Goal: Task Accomplishment & Management: Complete application form

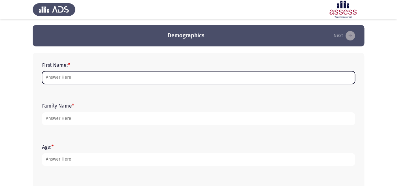
click at [119, 82] on input "First Name: *" at bounding box center [198, 77] width 313 height 13
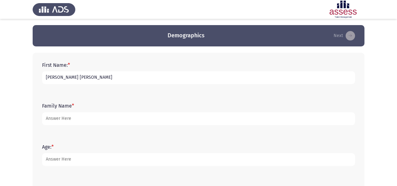
drag, startPoint x: 61, startPoint y: 79, endPoint x: 112, endPoint y: 79, distance: 50.8
click at [112, 79] on input "[PERSON_NAME] [PERSON_NAME]" at bounding box center [198, 77] width 313 height 13
type input "ashgan"
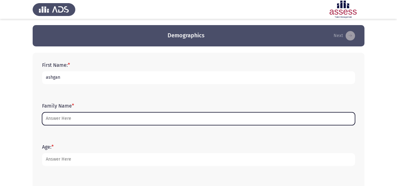
click at [86, 116] on input "Family Name *" at bounding box center [198, 118] width 313 height 13
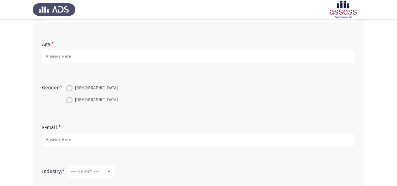
scroll to position [94, 0]
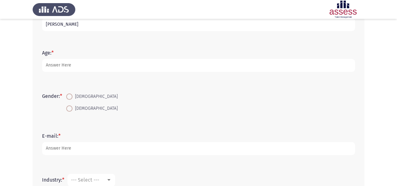
type input "[PERSON_NAME]"
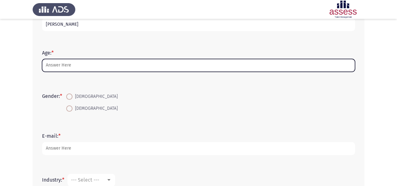
click at [67, 68] on input "Age: *" at bounding box center [198, 65] width 313 height 13
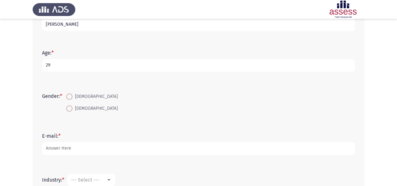
drag, startPoint x: 57, startPoint y: 60, endPoint x: 1, endPoint y: 62, distance: 55.8
click at [1, 62] on app-assessment-container "Demographics Next First Name: * [PERSON_NAME] Family Name * [PERSON_NAME] Age: …" at bounding box center [198, 87] width 397 height 312
type input "27"
click at [69, 99] on span at bounding box center [69, 96] width 6 height 6
click at [69, 99] on input "[DEMOGRAPHIC_DATA]" at bounding box center [69, 96] width 6 height 6
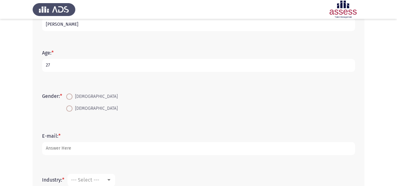
radio input "true"
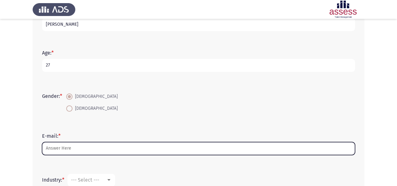
click at [60, 150] on input "E-mail: *" at bounding box center [198, 148] width 313 height 13
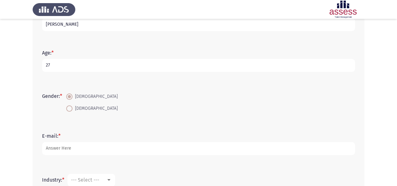
click at [71, 107] on span at bounding box center [69, 108] width 6 height 6
click at [71, 107] on input "[DEMOGRAPHIC_DATA]" at bounding box center [69, 108] width 6 height 6
radio input "true"
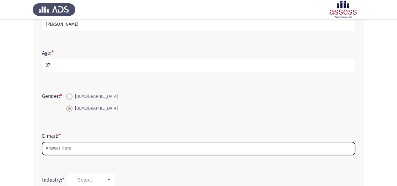
click at [71, 150] on input "E-mail: *" at bounding box center [198, 148] width 313 height 13
click at [106, 143] on input "E-mail: *" at bounding box center [198, 148] width 313 height 13
click at [84, 151] on input "E-mail: *" at bounding box center [198, 148] width 313 height 13
click at [85, 150] on input "E-mail: *" at bounding box center [198, 148] width 313 height 13
click at [86, 149] on input "E-mail: *" at bounding box center [198, 148] width 313 height 13
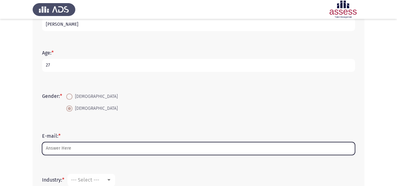
click at [96, 145] on input "E-mail: *" at bounding box center [198, 148] width 313 height 13
click at [144, 147] on input "ashgan.kam" at bounding box center [198, 148] width 313 height 13
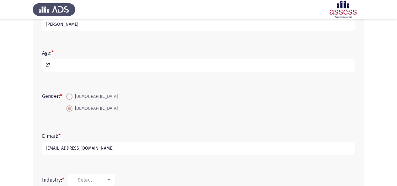
type input "[EMAIL_ADDRESS][DOMAIN_NAME]"
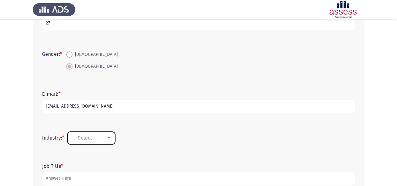
scroll to position [157, 0]
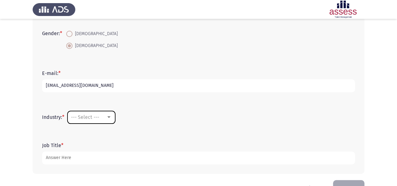
click at [105, 117] on div "--- Select ---" at bounding box center [88, 117] width 35 height 6
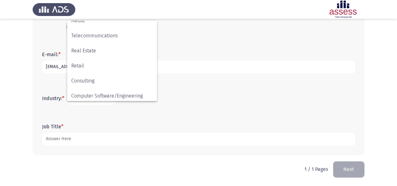
scroll to position [206, 0]
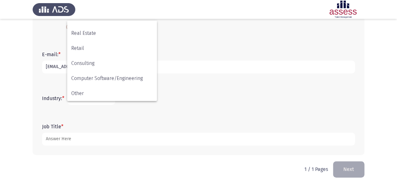
click at [115, 127] on div at bounding box center [198, 93] width 397 height 186
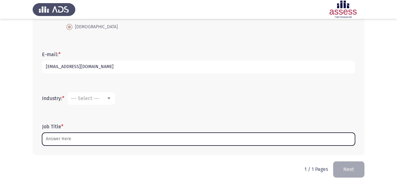
click at [106, 135] on input "Job Title *" at bounding box center [198, 139] width 313 height 13
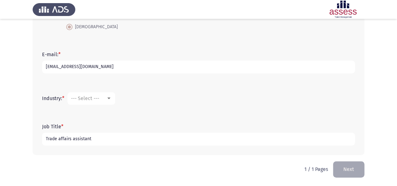
type input "Trade affairs assistant"
click at [102, 100] on div "--- Select ---" at bounding box center [88, 98] width 35 height 6
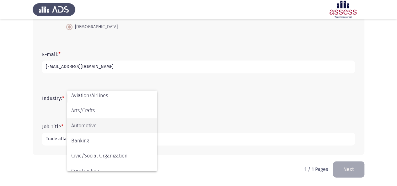
scroll to position [0, 0]
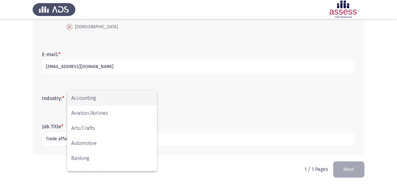
click at [186, 104] on div at bounding box center [198, 93] width 397 height 186
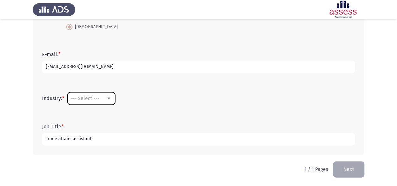
click at [106, 103] on mat-select "--- Select ---" at bounding box center [91, 98] width 48 height 13
click at [109, 98] on div at bounding box center [108, 99] width 3 height 2
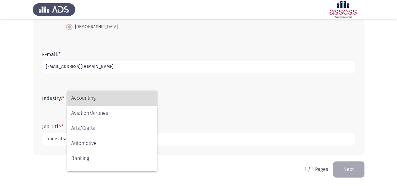
click at [122, 100] on span "Accounting" at bounding box center [112, 98] width 82 height 15
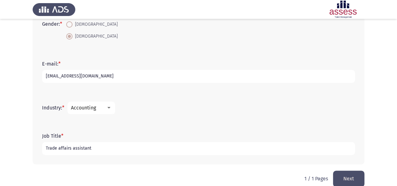
scroll to position [176, 0]
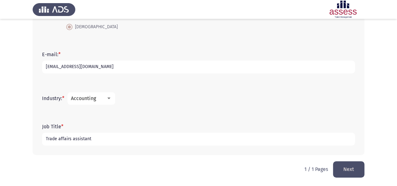
drag, startPoint x: 324, startPoint y: 97, endPoint x: 371, endPoint y: 178, distance: 93.6
click at [371, 178] on html "Demographics Next First Name: * [PERSON_NAME] Family Name * [PERSON_NAME]: * [D…" at bounding box center [198, 5] width 397 height 362
click at [348, 170] on button "Next" at bounding box center [348, 169] width 31 height 16
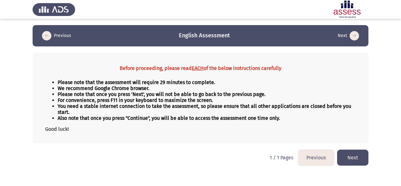
click at [356, 152] on button "Next" at bounding box center [352, 158] width 31 height 16
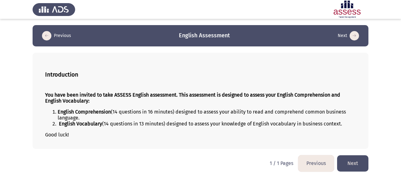
click at [357, 158] on button "Next" at bounding box center [352, 163] width 31 height 16
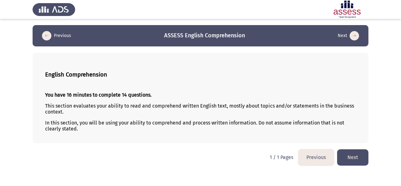
click at [355, 161] on button "Next" at bounding box center [352, 157] width 31 height 16
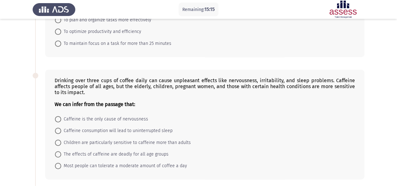
scroll to position [115, 0]
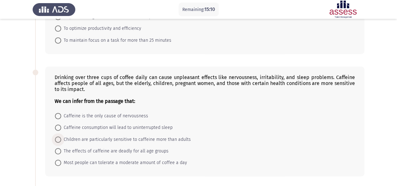
click at [55, 136] on span at bounding box center [58, 139] width 6 height 6
click at [55, 136] on input "Children are particularly sensitive to caffeine more than adults" at bounding box center [58, 139] width 6 height 6
radio input "true"
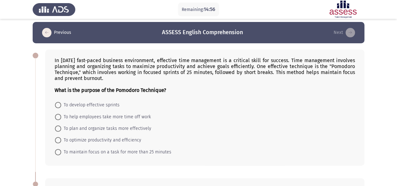
scroll to position [3, 0]
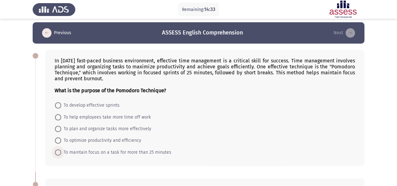
click at [56, 151] on span at bounding box center [58, 152] width 6 height 6
click at [56, 151] on input "To maintain focus on a task for more than 25 minutes" at bounding box center [58, 152] width 6 height 6
radio input "true"
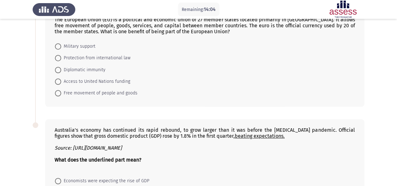
scroll to position [294, 0]
click at [80, 90] on span "Free movement of people and goods" at bounding box center [99, 93] width 76 height 8
click at [61, 90] on input "Free movement of people and goods" at bounding box center [58, 93] width 6 height 6
radio input "true"
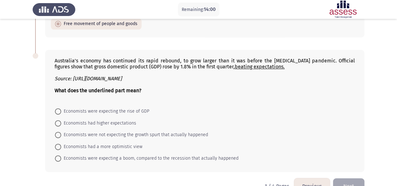
scroll to position [376, 0]
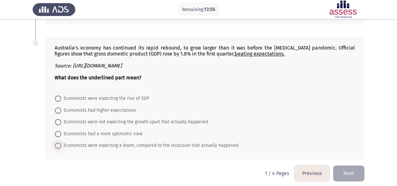
click at [98, 142] on span "Economists were expecting a boom, compared to the recession that actually happe…" at bounding box center [149, 146] width 177 height 8
click at [61, 142] on input "Economists were expecting a boom, compared to the recession that actually happe…" at bounding box center [58, 145] width 6 height 6
radio input "true"
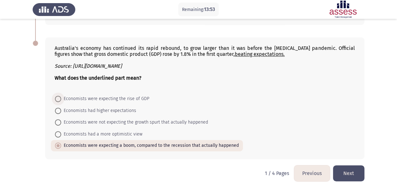
click at [107, 95] on span "Economists were expecting the rise of GDP" at bounding box center [105, 99] width 88 height 8
click at [61, 96] on input "Economists were expecting the rise of GDP" at bounding box center [58, 99] width 6 height 6
radio input "true"
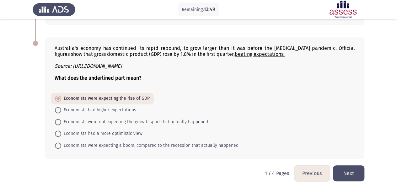
click at [343, 165] on button "Next" at bounding box center [348, 173] width 31 height 16
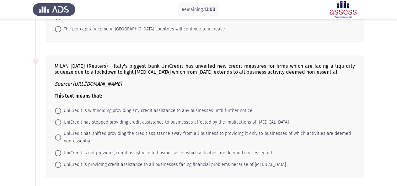
scroll to position [165, 0]
click at [111, 133] on span "UniCredit has shifted providing the credit assistance away from all business to…" at bounding box center [205, 136] width 289 height 15
click at [61, 134] on input "UniCredit has shifted providing the credit assistance away from all business to…" at bounding box center [58, 137] width 6 height 6
radio input "true"
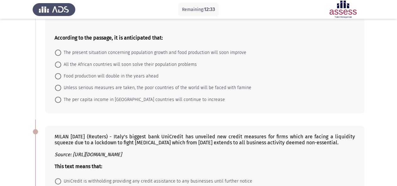
scroll to position [94, 0]
click at [125, 89] on span "Unless serious measures are taken, the poor countries of the world will be face…" at bounding box center [156, 88] width 190 height 8
click at [61, 89] on input "Unless serious measures are taken, the poor countries of the world will be face…" at bounding box center [58, 88] width 6 height 6
radio input "true"
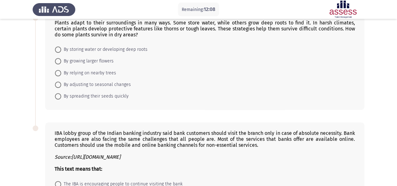
scroll to position [342, 0]
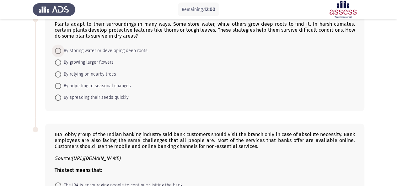
click at [60, 48] on span at bounding box center [58, 51] width 6 height 6
click at [60, 48] on input "By storing water or developing deep roots" at bounding box center [58, 51] width 6 height 6
radio input "true"
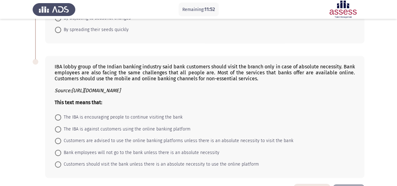
scroll to position [410, 0]
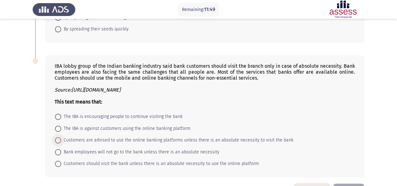
click at [81, 136] on span "Customers are advised to use the online banking platforms unless there is an ab…" at bounding box center [177, 140] width 232 height 8
click at [61, 137] on input "Customers are advised to use the online banking platforms unless there is an ab…" at bounding box center [58, 140] width 6 height 6
radio input "true"
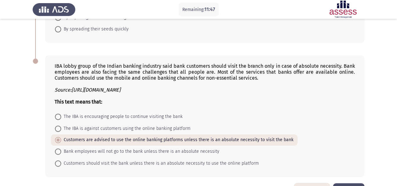
scroll to position [427, 0]
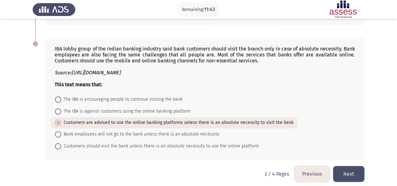
click at [347, 169] on button "Next" at bounding box center [348, 174] width 31 height 16
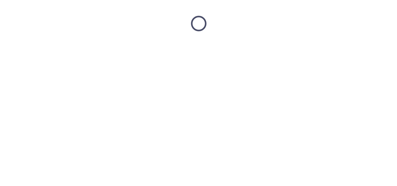
scroll to position [0, 0]
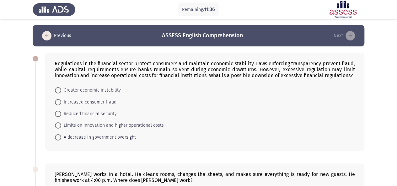
click at [337, 145] on div "Regulations in the financial sector protect consumers and maintain economic sta…" at bounding box center [204, 102] width 319 height 98
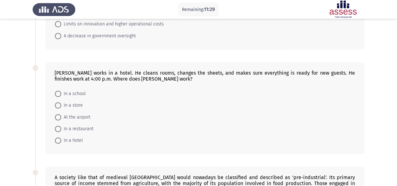
scroll to position [101, 0]
click at [76, 140] on span "In a hotel" at bounding box center [72, 141] width 22 height 8
click at [61, 140] on input "In a hotel" at bounding box center [58, 141] width 6 height 6
radio input "true"
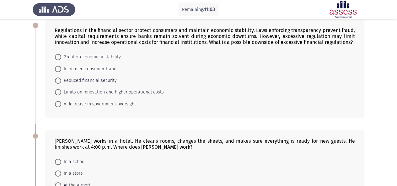
scroll to position [0, 0]
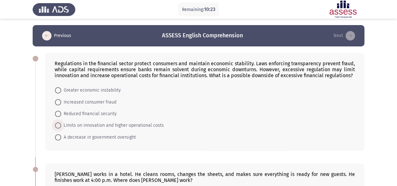
click at [65, 127] on span "Limits on innovation and higher operational costs" at bounding box center [112, 126] width 103 height 8
click at [61, 127] on input "Limits on innovation and higher operational costs" at bounding box center [58, 125] width 6 height 6
radio input "true"
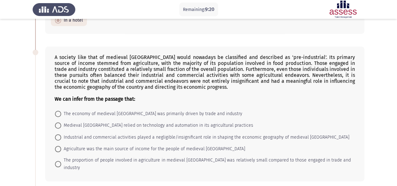
scroll to position [221, 0]
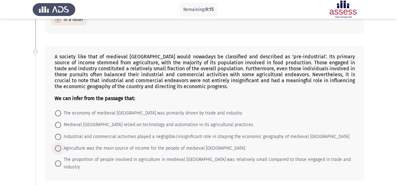
click at [121, 145] on span "Agriculture was the main source of income for the people of medieval [GEOGRAPHI…" at bounding box center [153, 149] width 184 height 8
click at [61, 145] on input "Agriculture was the main source of income for the people of medieval [GEOGRAPHI…" at bounding box center [58, 148] width 6 height 6
radio input "true"
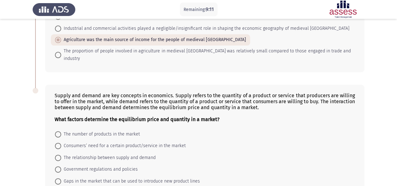
scroll to position [331, 0]
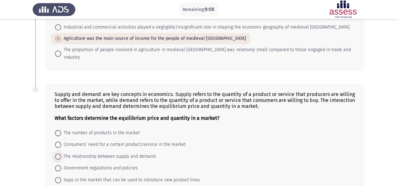
click at [98, 153] on span "The relationship between supply and demand" at bounding box center [108, 157] width 94 height 8
click at [61, 153] on input "The relationship between supply and demand" at bounding box center [58, 156] width 6 height 6
radio input "true"
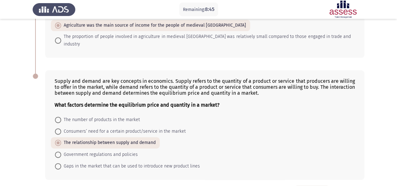
scroll to position [358, 0]
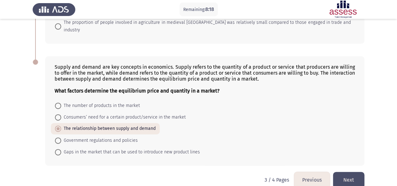
click at [352, 172] on button "Next" at bounding box center [348, 180] width 31 height 16
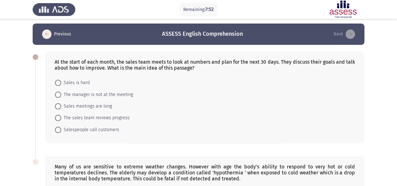
scroll to position [1, 0]
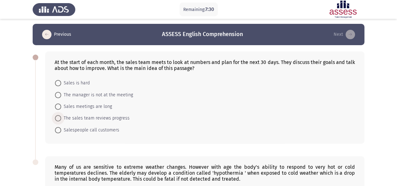
click at [99, 120] on span "The sales team reviews progress" at bounding box center [95, 118] width 68 height 8
click at [61, 120] on input "The sales team reviews progress" at bounding box center [58, 118] width 6 height 6
radio input "true"
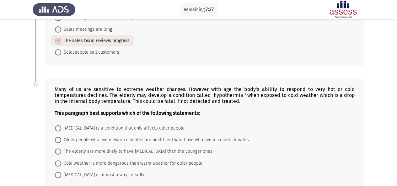
scroll to position [80, 0]
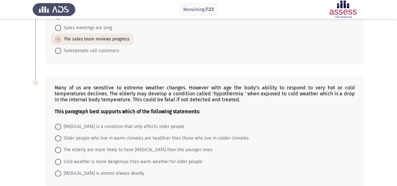
click at [97, 146] on span "The elderly are more likely to have [MEDICAL_DATA] than the younger ones" at bounding box center [136, 150] width 151 height 8
click at [61, 147] on input "The elderly are more likely to have [MEDICAL_DATA] than the younger ones" at bounding box center [58, 150] width 6 height 6
radio input "true"
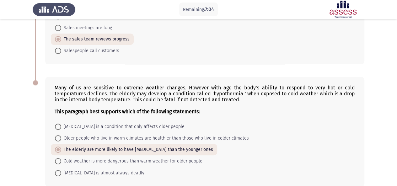
scroll to position [110, 0]
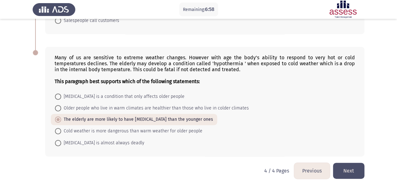
click at [355, 167] on button "Next" at bounding box center [348, 171] width 31 height 16
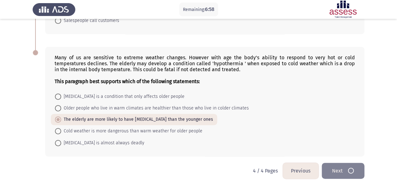
scroll to position [0, 0]
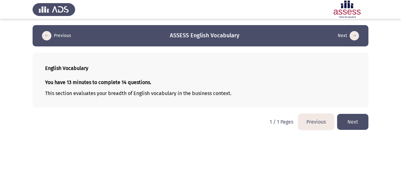
click at [360, 118] on button "Next" at bounding box center [352, 122] width 31 height 16
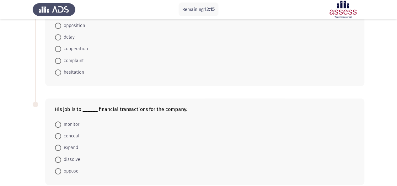
scroll to position [257, 0]
click at [65, 48] on span "cooperation" at bounding box center [74, 48] width 27 height 8
click at [61, 48] on input "cooperation" at bounding box center [58, 48] width 6 height 6
radio input "true"
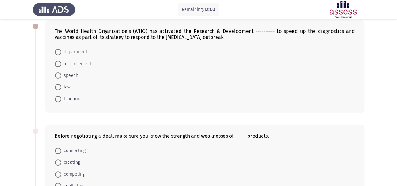
scroll to position [34, 0]
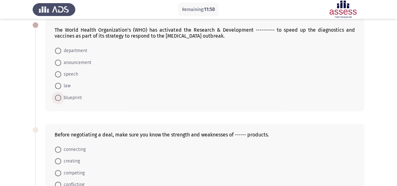
click at [65, 100] on span "blueprint" at bounding box center [71, 98] width 21 height 8
click at [61, 100] on input "blueprint" at bounding box center [58, 98] width 6 height 6
radio input "true"
click at [73, 149] on span "connecting" at bounding box center [73, 149] width 24 height 8
click at [61, 149] on input "connecting" at bounding box center [58, 149] width 6 height 6
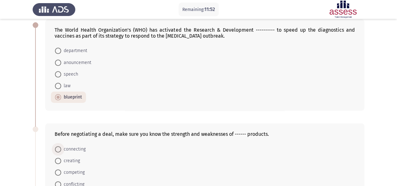
radio input "true"
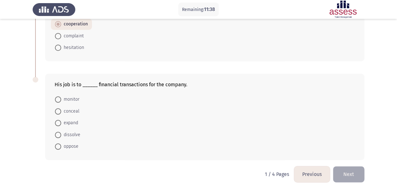
scroll to position [282, 0]
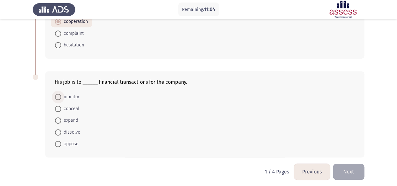
click at [72, 93] on span "monitor" at bounding box center [70, 97] width 18 height 8
click at [61, 94] on input "monitor" at bounding box center [58, 97] width 6 height 6
radio input "true"
click at [348, 172] on button "Next" at bounding box center [348, 172] width 31 height 16
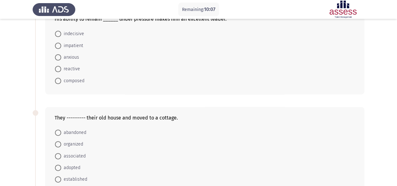
scroll to position [43, 0]
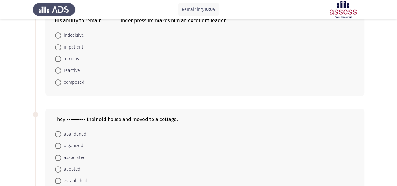
click at [69, 81] on span "composed" at bounding box center [72, 83] width 23 height 8
click at [61, 81] on input "composed" at bounding box center [58, 82] width 6 height 6
radio input "true"
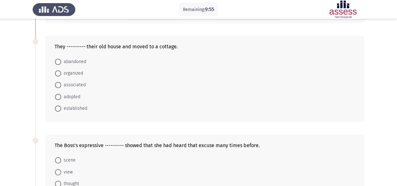
scroll to position [147, 0]
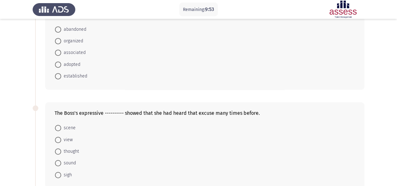
click at [64, 172] on span "sigh" at bounding box center [66, 175] width 11 height 8
click at [61, 172] on input "sigh" at bounding box center [58, 175] width 6 height 6
radio input "true"
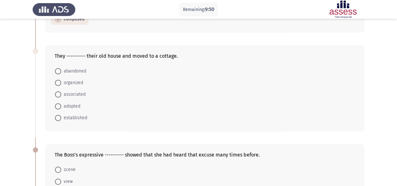
scroll to position [103, 0]
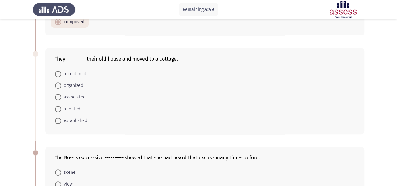
click at [78, 121] on span "established" at bounding box center [74, 121] width 26 height 8
click at [61, 121] on input "established" at bounding box center [58, 121] width 6 height 6
radio input "true"
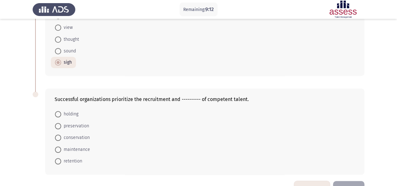
scroll to position [277, 0]
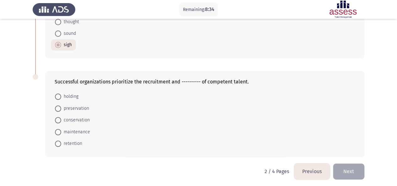
click at [68, 142] on span "retention" at bounding box center [71, 144] width 21 height 8
click at [61, 142] on input "retention" at bounding box center [58, 143] width 6 height 6
radio input "true"
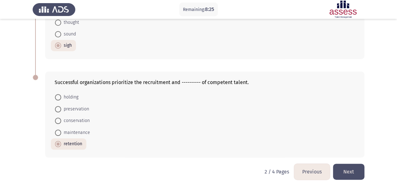
click at [355, 165] on button "Next" at bounding box center [348, 172] width 31 height 16
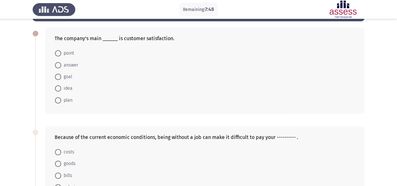
scroll to position [26, 0]
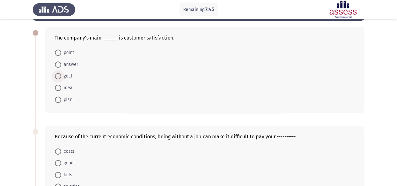
click at [65, 74] on span "goal" at bounding box center [66, 76] width 11 height 8
click at [61, 74] on input "goal" at bounding box center [58, 76] width 6 height 6
radio input "true"
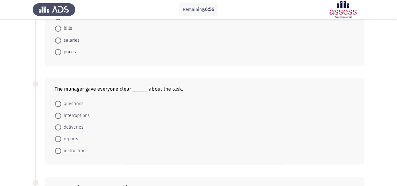
scroll to position [172, 0]
click at [71, 147] on span "instructions" at bounding box center [74, 151] width 26 height 8
click at [61, 147] on input "instructions" at bounding box center [58, 150] width 6 height 6
radio input "true"
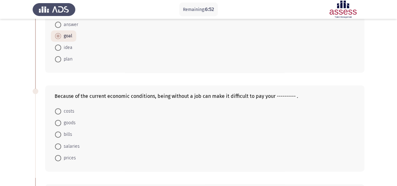
scroll to position [66, 0]
click at [63, 131] on span "bills" at bounding box center [66, 134] width 11 height 8
click at [61, 131] on input "bills" at bounding box center [58, 134] width 6 height 6
radio input "true"
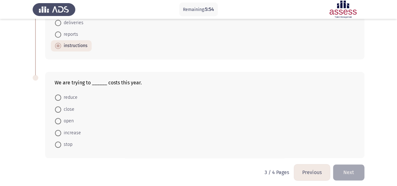
scroll to position [277, 0]
click at [60, 93] on span at bounding box center [58, 96] width 6 height 6
click at [60, 93] on input "reduce" at bounding box center [58, 96] width 6 height 6
radio input "true"
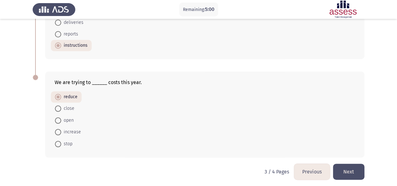
click at [348, 172] on button "Next" at bounding box center [348, 172] width 31 height 16
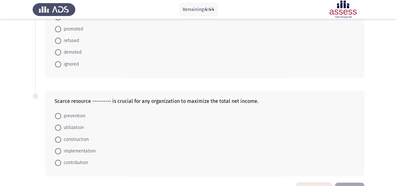
scroll to position [62, 0]
click at [58, 25] on span at bounding box center [58, 28] width 6 height 6
click at [58, 25] on input "promoted" at bounding box center [58, 28] width 6 height 6
radio input "true"
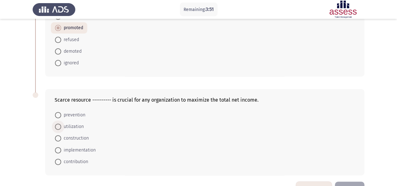
click at [62, 129] on span "utilization" at bounding box center [72, 127] width 23 height 8
click at [61, 129] on input "utilization" at bounding box center [58, 127] width 6 height 6
radio input "true"
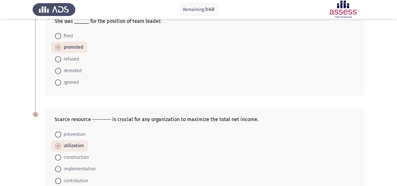
scroll to position [81, 0]
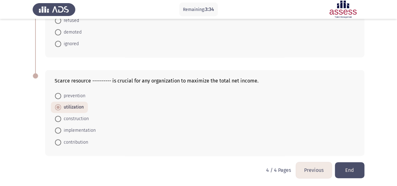
click at [351, 166] on button "End" at bounding box center [349, 170] width 29 height 16
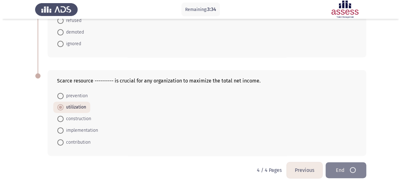
scroll to position [0, 0]
